Goal: Use online tool/utility: Utilize a website feature to perform a specific function

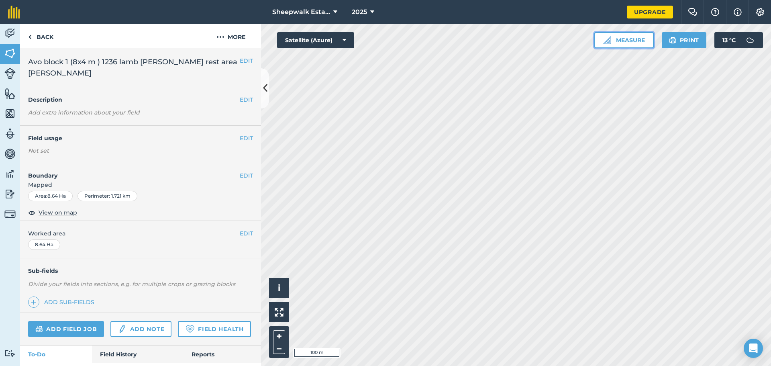
click at [624, 43] on button "Measure" at bounding box center [623, 40] width 59 height 16
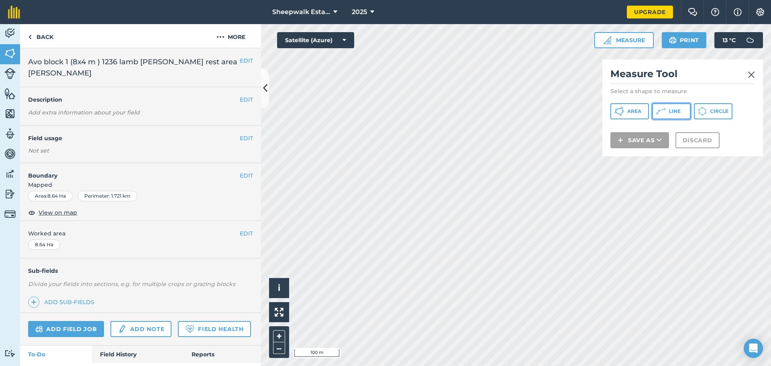
click at [670, 108] on button "Line" at bounding box center [671, 111] width 39 height 16
click at [669, 110] on span "Line" at bounding box center [675, 111] width 12 height 6
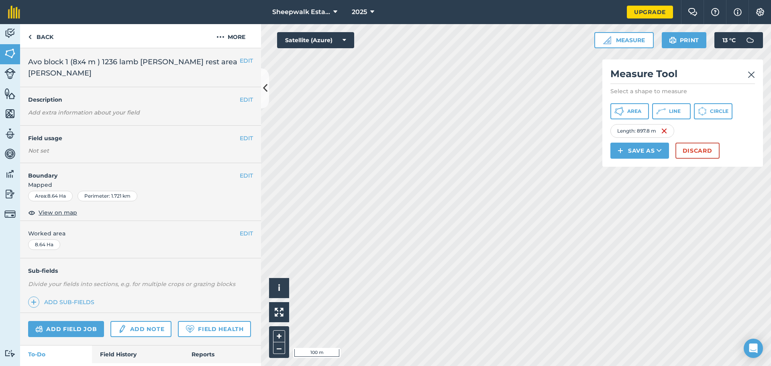
click at [750, 75] on img at bounding box center [750, 75] width 7 height 10
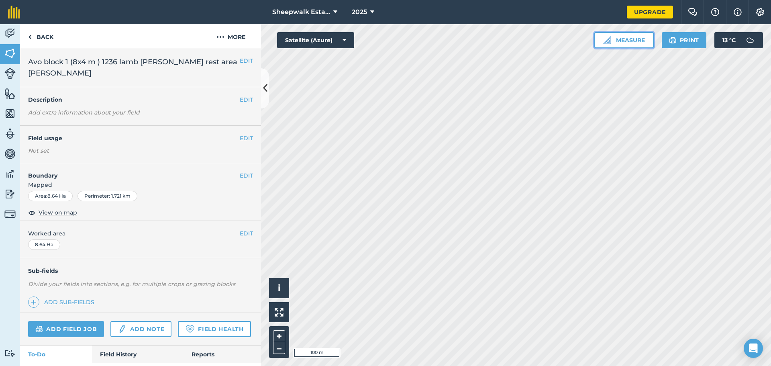
click at [621, 44] on button "Measure" at bounding box center [623, 40] width 59 height 16
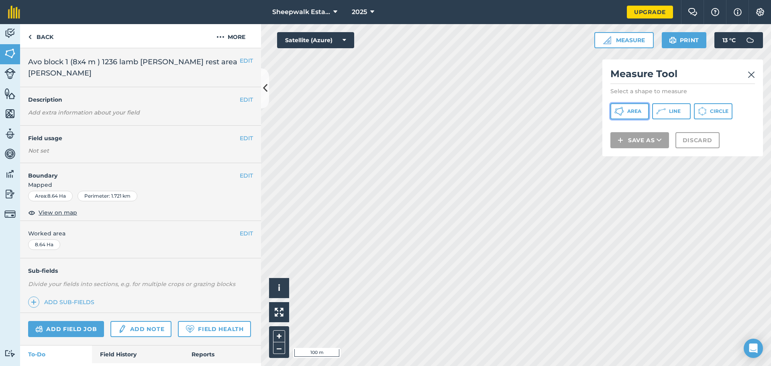
click at [629, 115] on button "Area" at bounding box center [629, 111] width 39 height 16
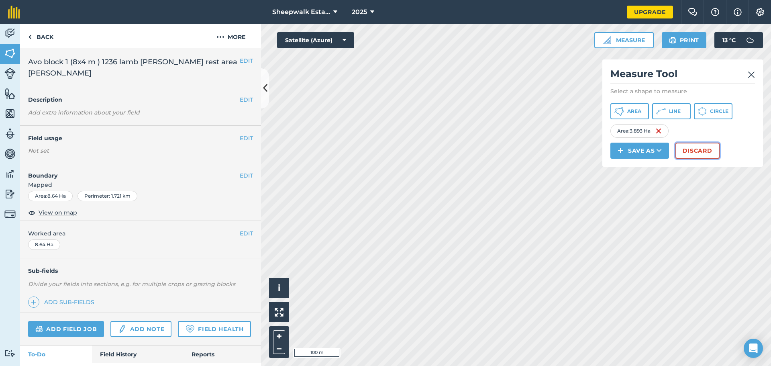
click at [688, 154] on button "Discard" at bounding box center [697, 150] width 44 height 16
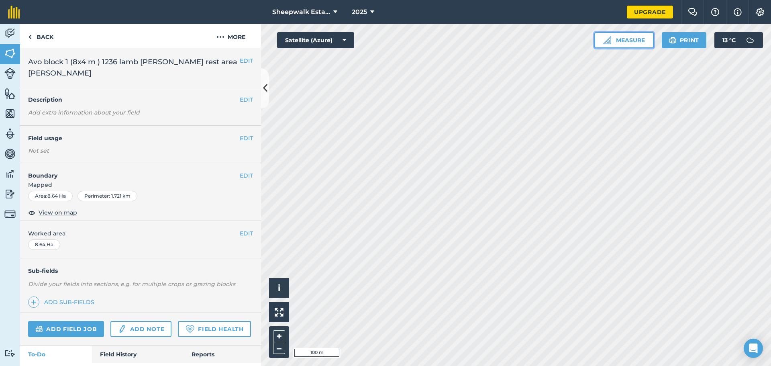
click at [619, 40] on button "Measure" at bounding box center [623, 40] width 59 height 16
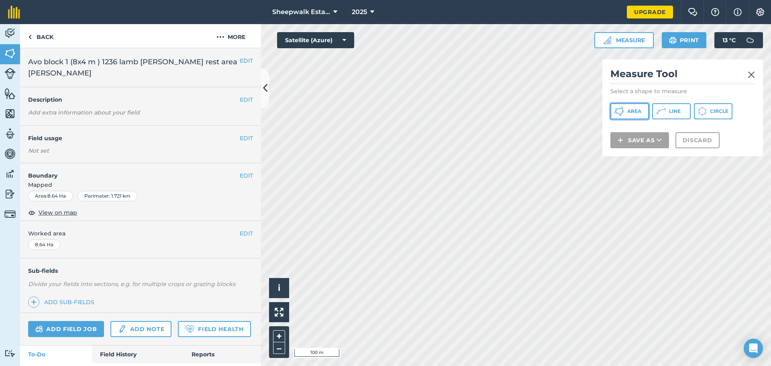
click at [627, 112] on button "Area" at bounding box center [629, 111] width 39 height 16
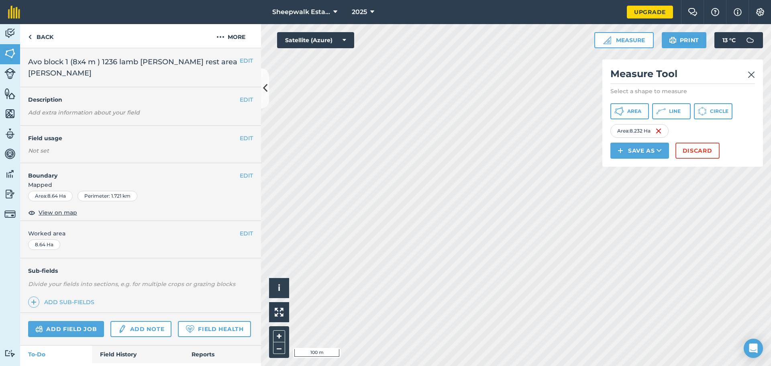
click at [752, 73] on img at bounding box center [750, 75] width 7 height 10
